Goal: Information Seeking & Learning: Understand process/instructions

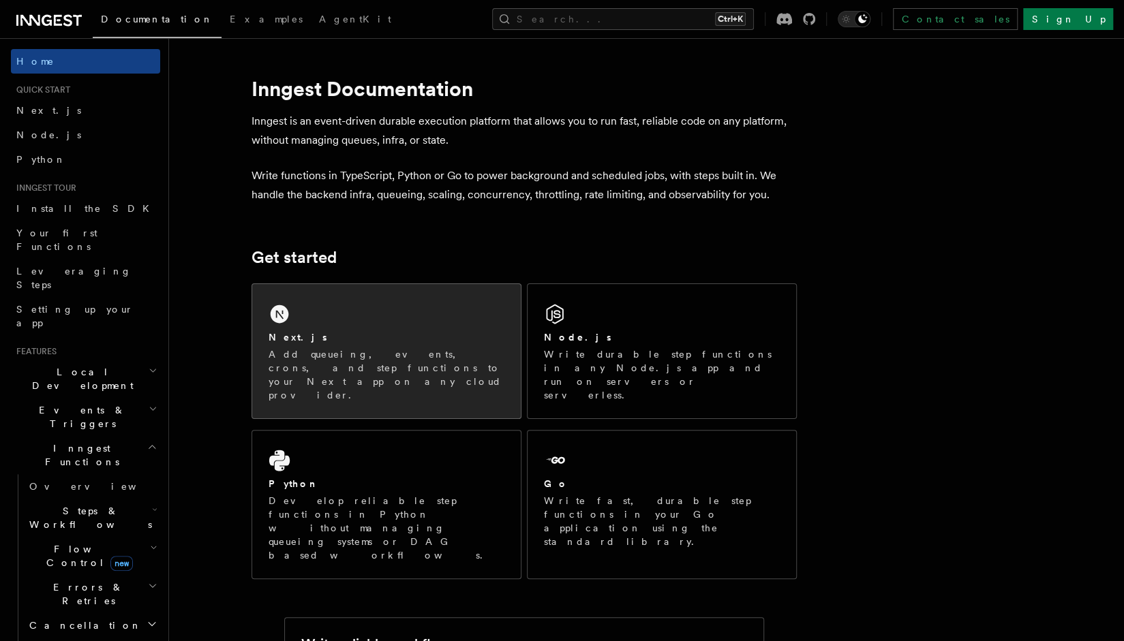
click at [301, 344] on div "Next.js" at bounding box center [387, 338] width 236 height 14
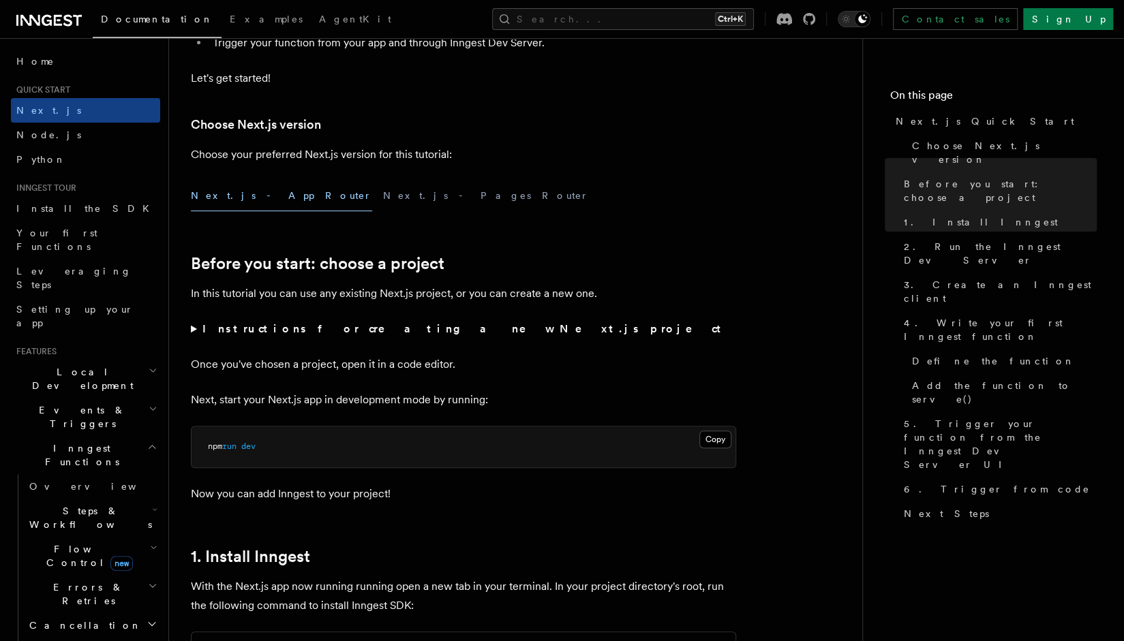
scroll to position [136, 0]
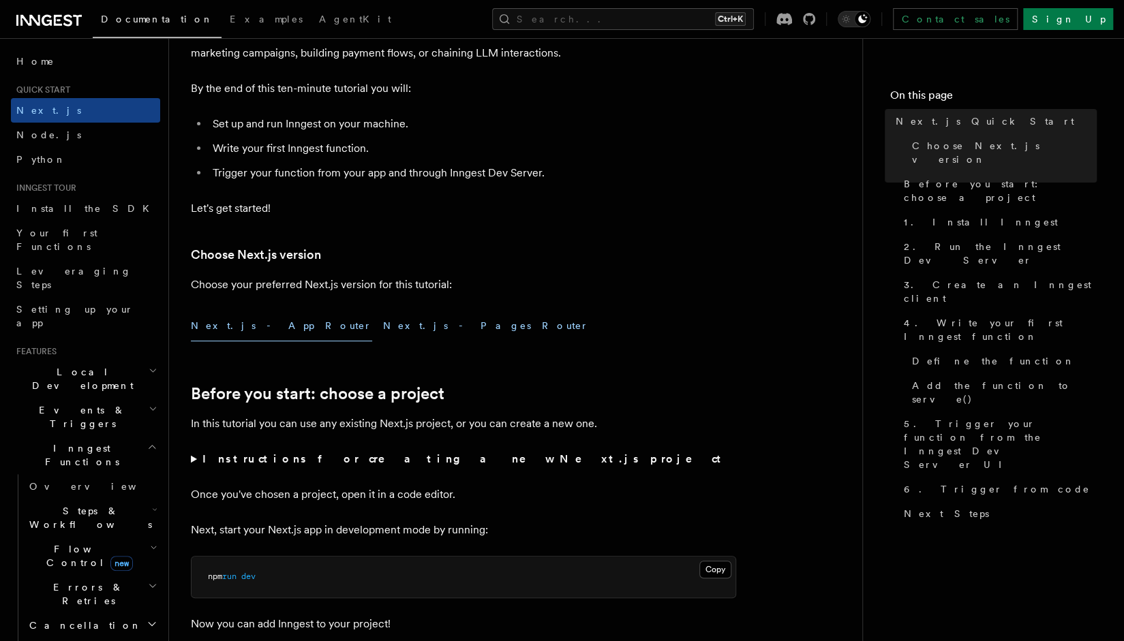
click at [383, 329] on button "Next.js - Pages Router" at bounding box center [486, 326] width 206 height 31
click at [267, 328] on button "Next.js - App Router" at bounding box center [281, 326] width 181 height 31
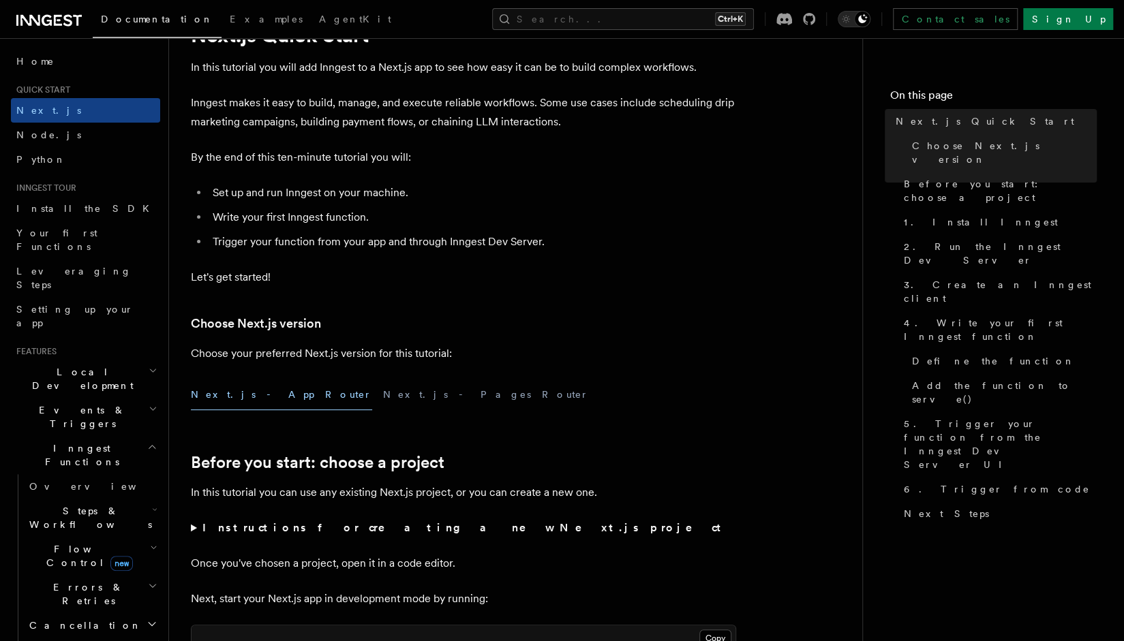
scroll to position [205, 0]
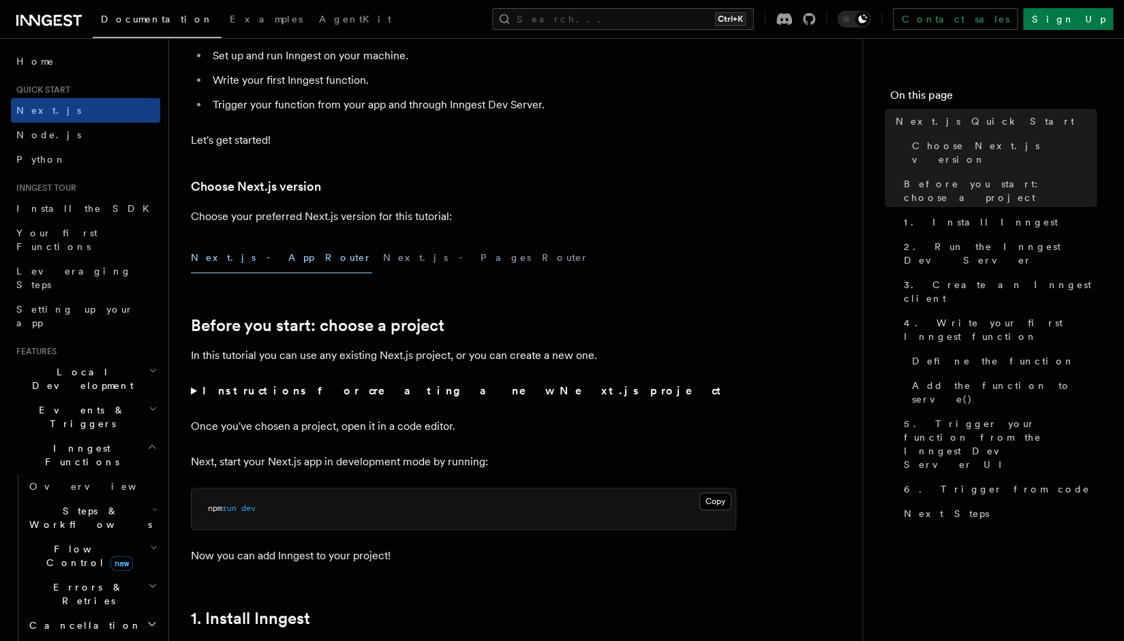
click at [191, 387] on summary "Instructions for creating a new Next.js project" at bounding box center [463, 391] width 545 height 19
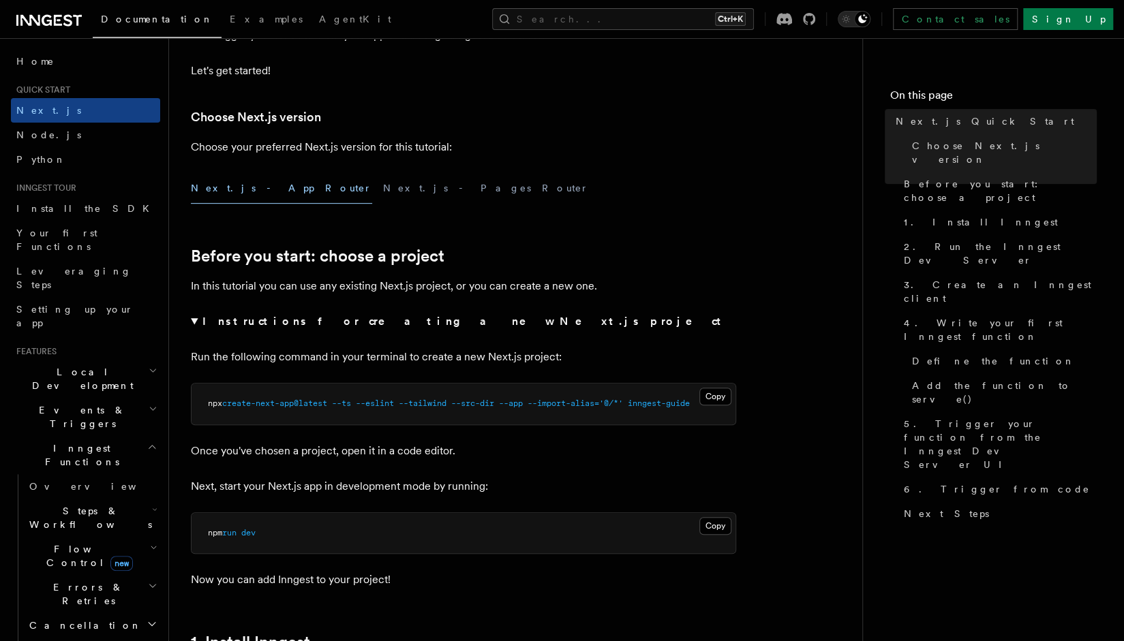
scroll to position [341, 0]
